Goal: Task Accomplishment & Management: Manage account settings

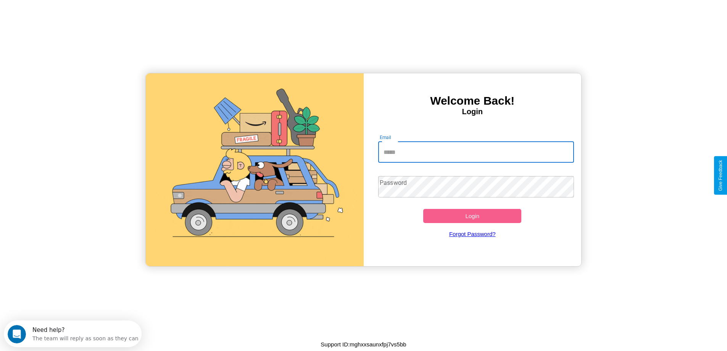
click at [476, 152] on input "Email" at bounding box center [476, 151] width 196 height 21
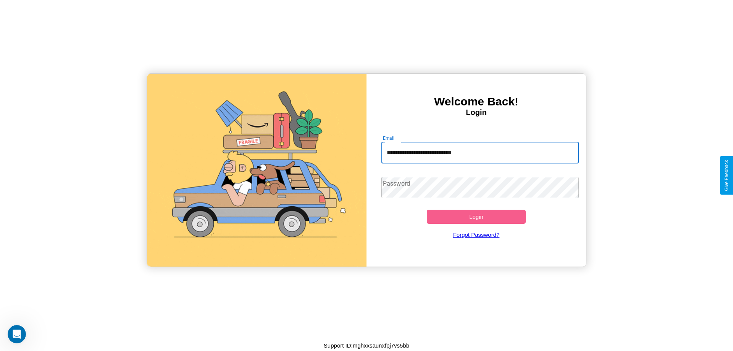
type input "**********"
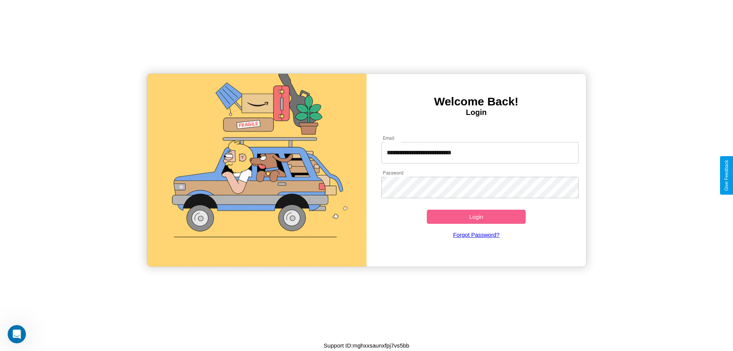
click at [476, 216] on button "Login" at bounding box center [476, 217] width 99 height 14
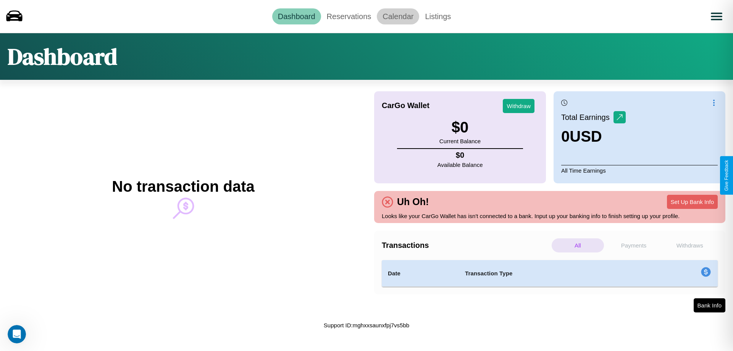
click at [398, 16] on link "Calendar" at bounding box center [398, 16] width 42 height 16
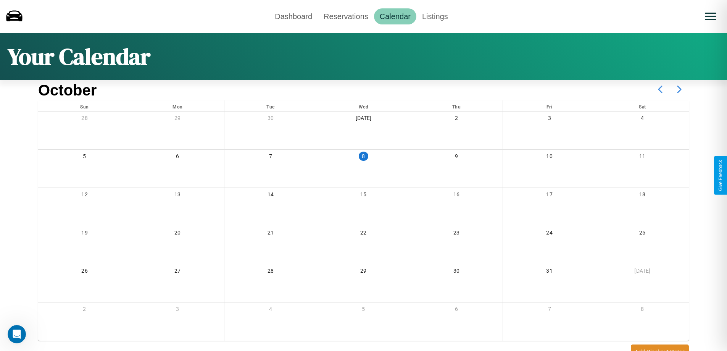
click at [679, 89] on icon at bounding box center [679, 89] width 19 height 19
click at [294, 16] on link "Dashboard" at bounding box center [293, 16] width 49 height 16
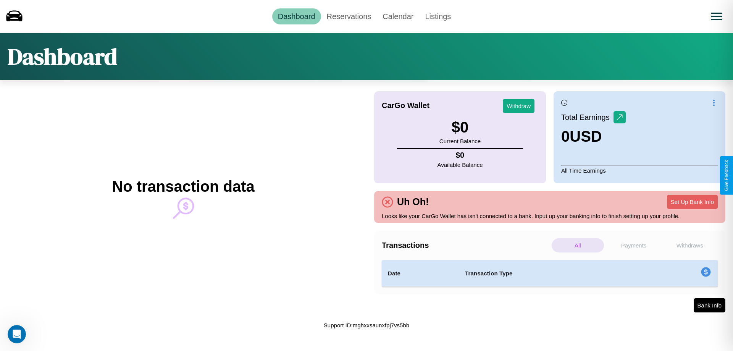
click at [634, 245] on p "Payments" at bounding box center [634, 245] width 52 height 14
click at [689, 245] on p "Withdraws" at bounding box center [689, 245] width 52 height 14
click at [634, 245] on p "Payments" at bounding box center [634, 245] width 52 height 14
click at [349, 16] on link "Reservations" at bounding box center [349, 16] width 56 height 16
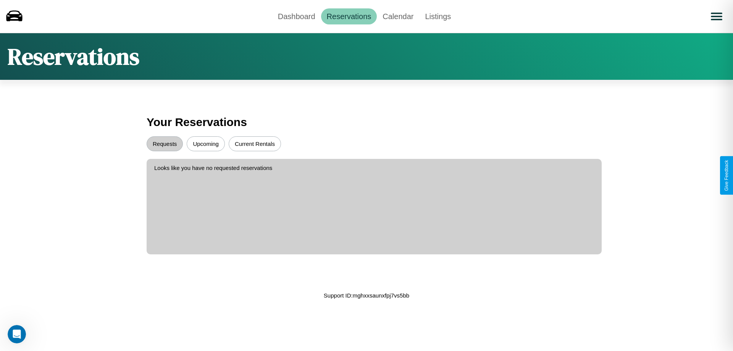
click at [206, 144] on button "Upcoming" at bounding box center [206, 143] width 38 height 15
click at [165, 144] on button "Requests" at bounding box center [165, 143] width 36 height 15
click at [255, 144] on button "Current Rentals" at bounding box center [255, 143] width 52 height 15
